Goal: Information Seeking & Learning: Learn about a topic

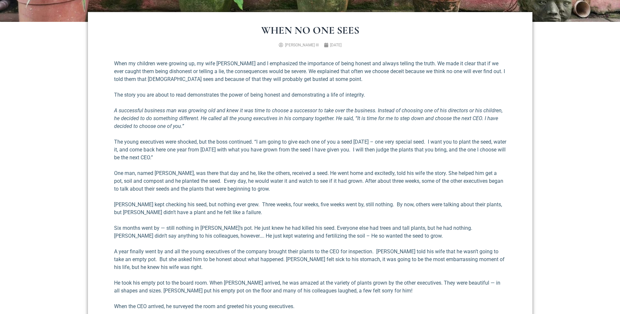
scroll to position [262, 0]
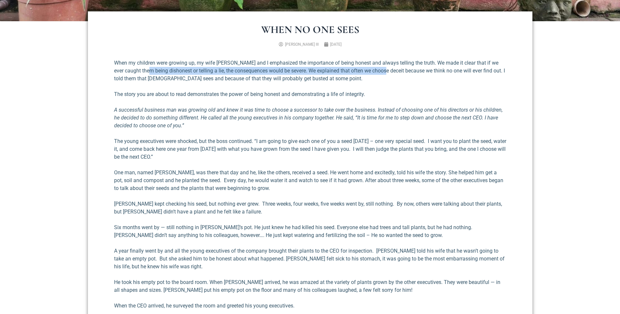
drag, startPoint x: 141, startPoint y: 69, endPoint x: 379, endPoint y: 71, distance: 238.0
click at [379, 71] on p "When my children were growing up, my wife [PERSON_NAME] and I emphasized the im…" at bounding box center [310, 71] width 392 height 24
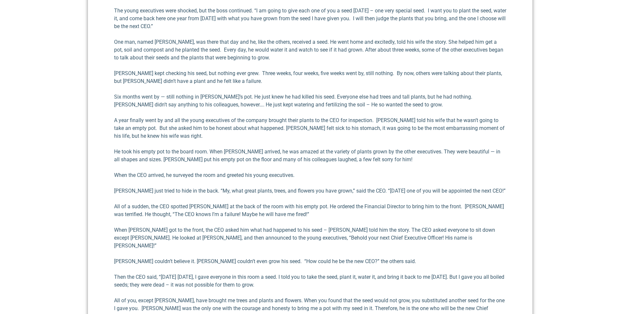
scroll to position [425, 0]
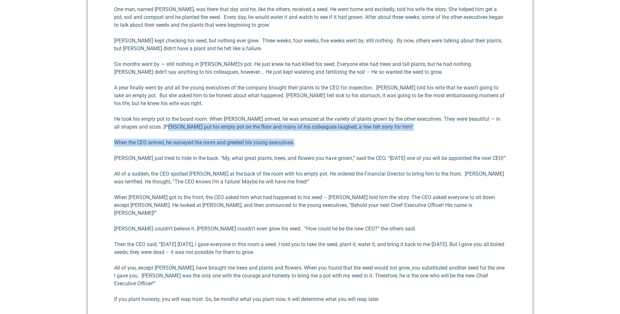
drag, startPoint x: 165, startPoint y: 127, endPoint x: 362, endPoint y: 132, distance: 196.2
click at [362, 132] on div "When my children were growing up, my wife [PERSON_NAME] and I emphasized the im…" at bounding box center [310, 110] width 392 height 429
click at [208, 142] on p "When the CEO arrived, he surveyed the room and greeted his young executives." at bounding box center [310, 143] width 392 height 8
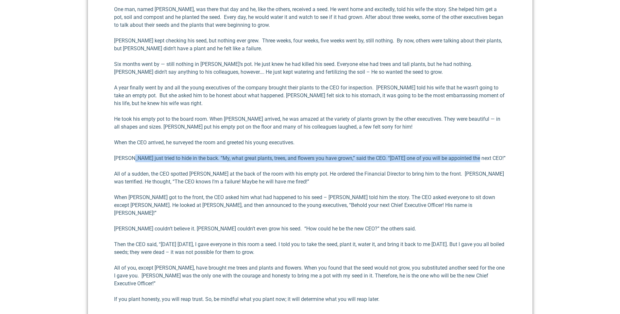
drag, startPoint x: 130, startPoint y: 158, endPoint x: 488, endPoint y: 156, distance: 358.3
click at [488, 156] on p "[PERSON_NAME] just tried to hide in the back. “My, what great plants, trees, an…" at bounding box center [310, 159] width 392 height 8
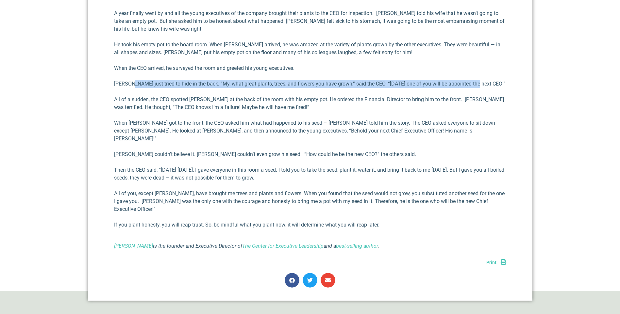
scroll to position [523, 0]
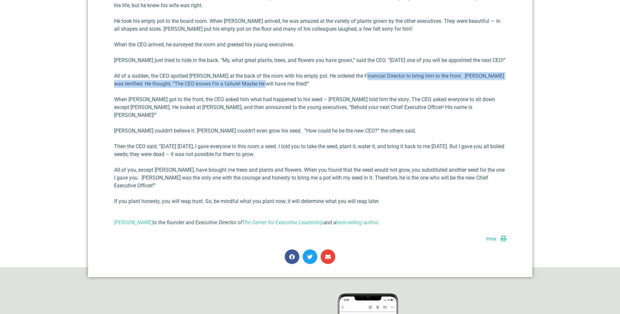
drag, startPoint x: 362, startPoint y: 76, endPoint x: 264, endPoint y: 86, distance: 98.2
click at [264, 86] on p "All of a sudden, the CEO spotted [PERSON_NAME] at the back of the room with his…" at bounding box center [310, 80] width 392 height 16
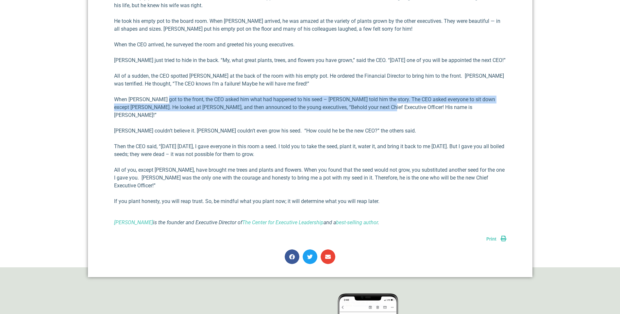
drag, startPoint x: 161, startPoint y: 99, endPoint x: 464, endPoint y: 107, distance: 302.8
click at [464, 107] on p "When [PERSON_NAME] got to the front, the CEO asked him what had happened to his…" at bounding box center [310, 108] width 392 height 24
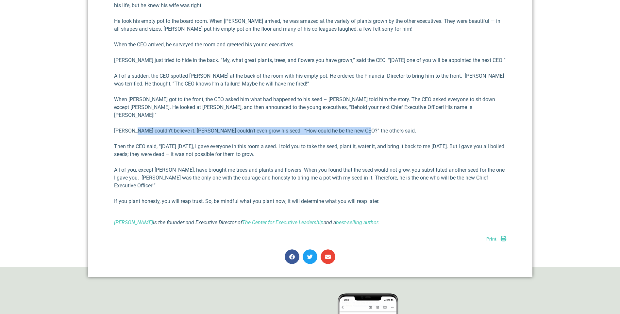
drag, startPoint x: 134, startPoint y: 122, endPoint x: 359, endPoint y: 124, distance: 225.2
click at [359, 127] on p "[PERSON_NAME] couldn’t believe it. [PERSON_NAME] couldn’t even grow his seed. “…" at bounding box center [310, 131] width 392 height 8
drag, startPoint x: 170, startPoint y: 138, endPoint x: 457, endPoint y: 146, distance: 287.5
click at [457, 146] on p "Then the CEO said, “[DATE] [DATE], I gave everyone in this room a seed. I told …" at bounding box center [310, 151] width 392 height 16
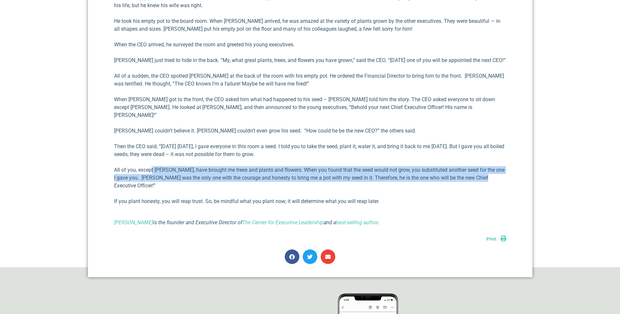
drag, startPoint x: 150, startPoint y: 162, endPoint x: 501, endPoint y: 171, distance: 351.2
click at [501, 171] on p "All of you, except [PERSON_NAME], have brought me trees and plants and flowers.…" at bounding box center [310, 178] width 392 height 24
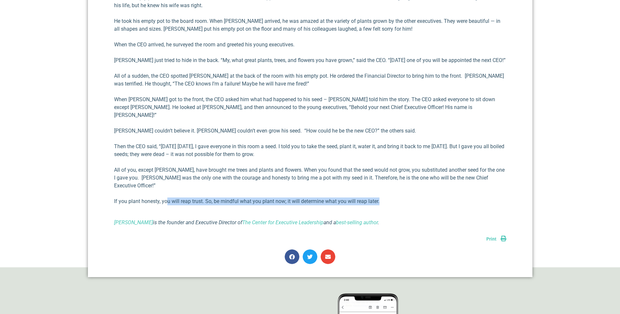
drag, startPoint x: 166, startPoint y: 184, endPoint x: 384, endPoint y: 188, distance: 217.4
click at [384, 198] on p "If you plant honesty, you will reap trust. So, be mindful what you plant now; i…" at bounding box center [310, 202] width 392 height 8
